Goal: Task Accomplishment & Management: Complete application form

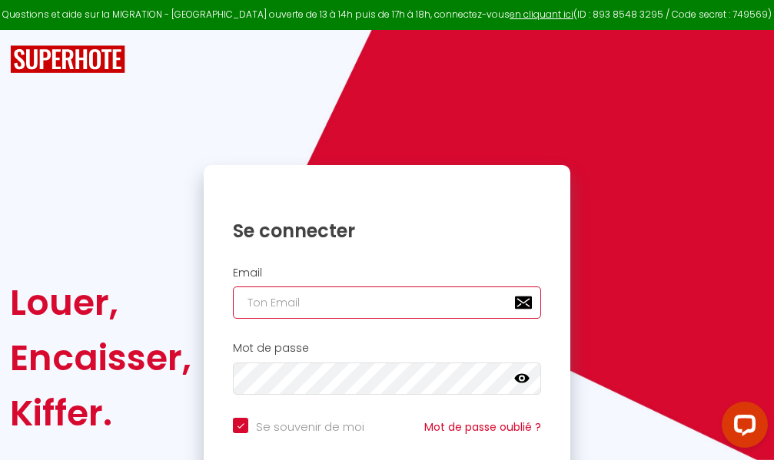
click at [359, 305] on input "email" at bounding box center [387, 303] width 308 height 32
type input "m"
checkbox input "true"
type input "ma"
checkbox input "true"
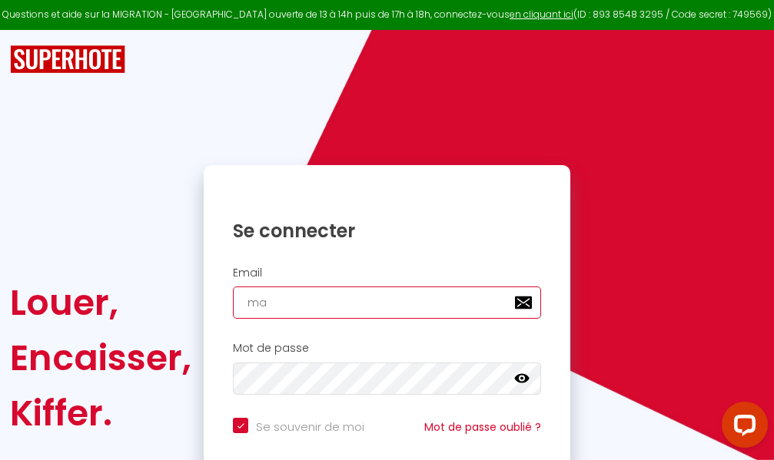
type input "mar"
checkbox input "true"
type input "marc"
checkbox input "true"
type input "marcd"
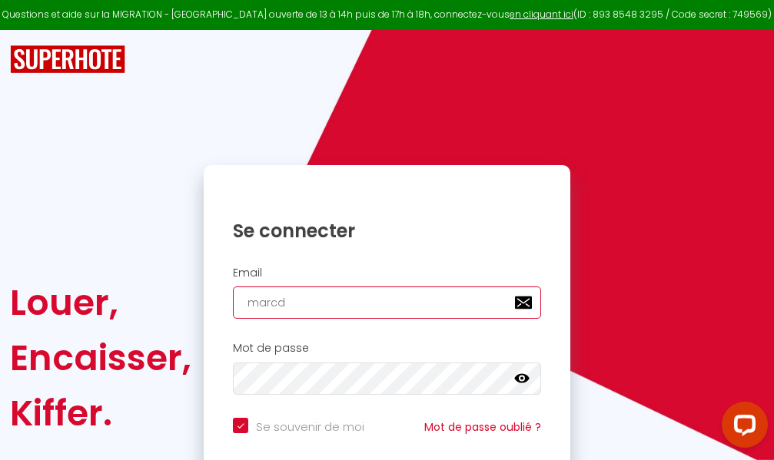
checkbox input "true"
type input "marcdp"
checkbox input "true"
type input "marcdpo"
checkbox input "true"
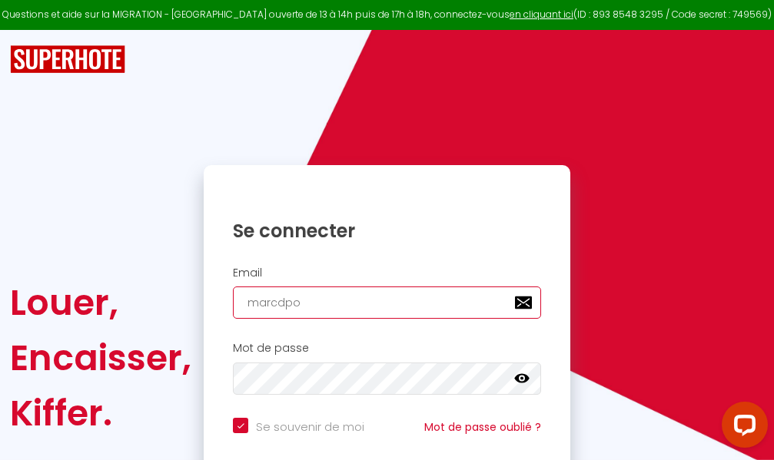
type input "marcdpoz"
checkbox input "true"
type input "marcdpoz."
checkbox input "true"
type input "marcdpoz.l"
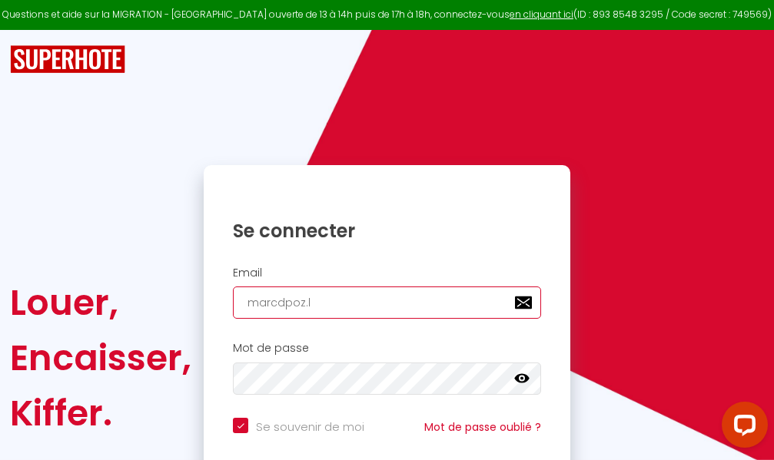
checkbox input "true"
type input "marcdpoz.lo"
checkbox input "true"
type input "marcdpoz.loc"
checkbox input "true"
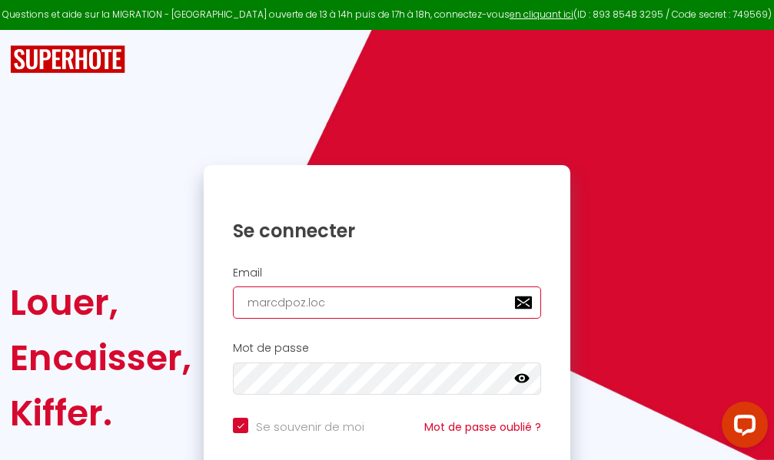
type input "marcdpoz.loca"
checkbox input "true"
type input "marcdpoz.locat"
checkbox input "true"
type input "marcdpoz.locati"
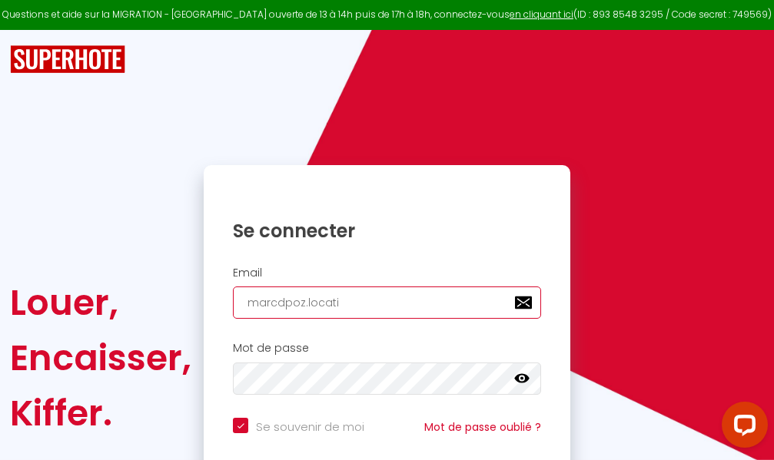
checkbox input "true"
type input "marcdpoz.locatio"
checkbox input "true"
type input "marcdpoz.location"
checkbox input "true"
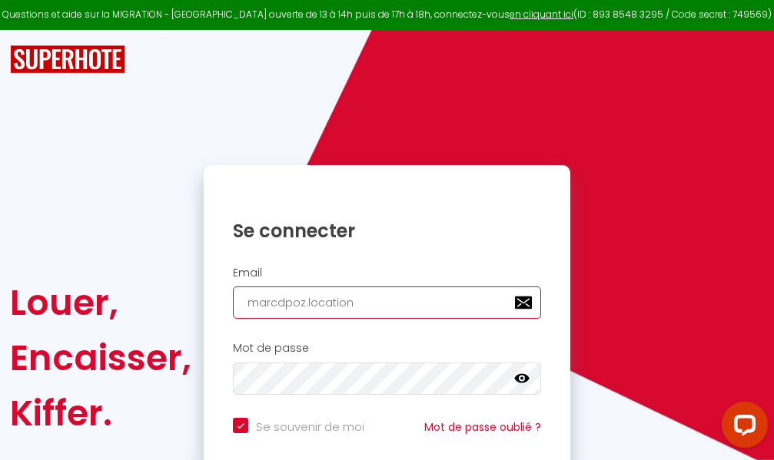
type input "marcdpoz.location@"
checkbox input "true"
type input "marcdpoz.location@g"
checkbox input "true"
type input "marcdpoz.location@gm"
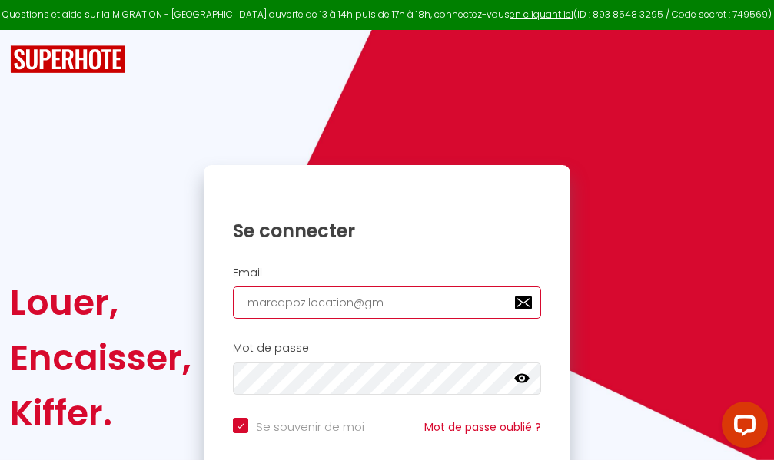
checkbox input "true"
type input "marcdpoz.location@gma"
checkbox input "true"
type input "marcdpoz.location@gmai"
checkbox input "true"
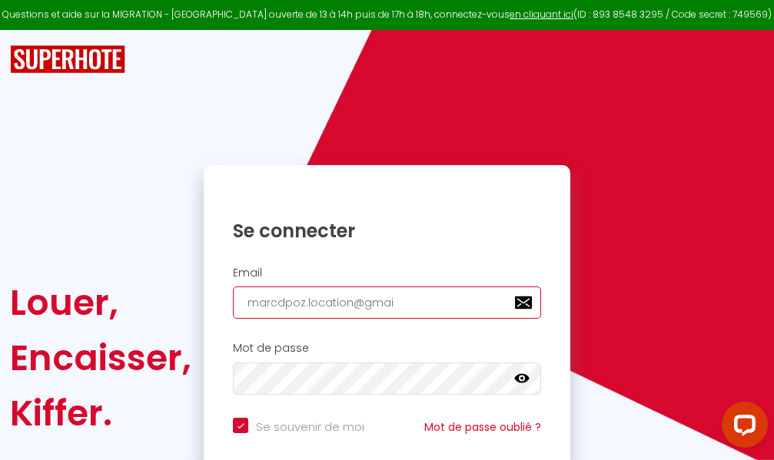
type input "[EMAIL_ADDRESS]"
checkbox input "true"
type input "[EMAIL_ADDRESS]."
checkbox input "true"
type input "marcdpoz.location@gmail.c"
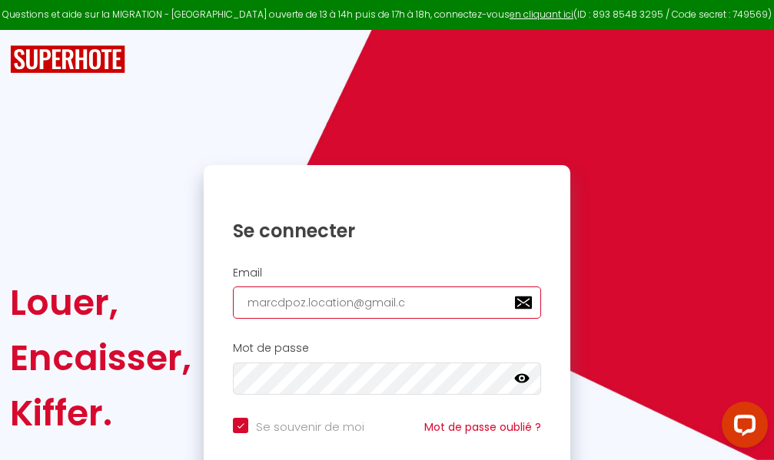
checkbox input "true"
type input "[EMAIL_ADDRESS][DOMAIN_NAME]"
checkbox input "true"
type input "[EMAIL_ADDRESS][DOMAIN_NAME]"
checkbox input "true"
